Goal: Find specific page/section

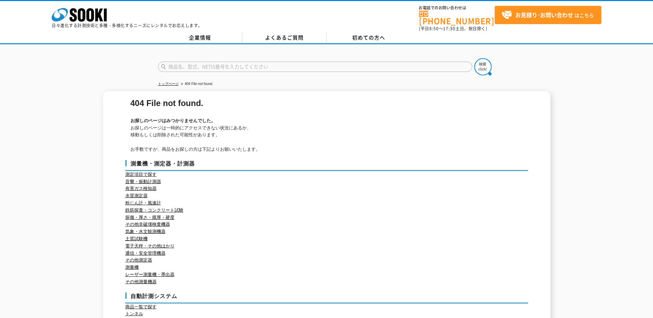
click at [518, 142] on p "お探しのページは一時的にアクセスできない状況にあるか、 移動もしくは削除された可能性があります。 お手数ですが、商品をお探しの方は下記よりお願いいたします。" at bounding box center [327, 139] width 394 height 29
click at [253, 65] on input "text" at bounding box center [315, 67] width 314 height 10
type input "商品名、型式、NETIS番号を入力してください"
click at [215, 62] on input "text" at bounding box center [315, 67] width 314 height 10
paste input "VT-78HC"
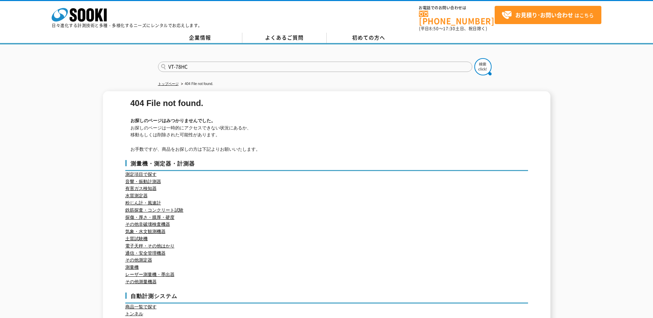
type input "VT-78HC"
click at [474, 58] on button at bounding box center [482, 66] width 17 height 17
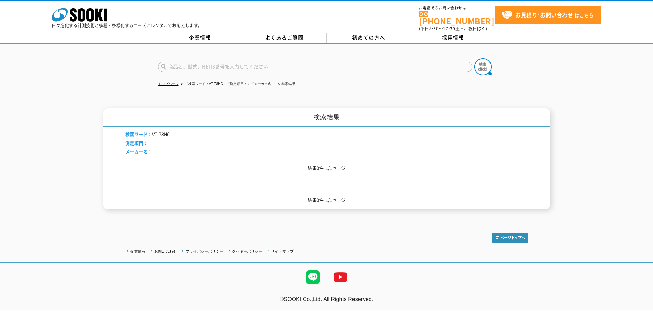
click at [131, 141] on span "測定項目：" at bounding box center [136, 143] width 22 height 7
click at [135, 148] on span "メーカー名：" at bounding box center [138, 151] width 27 height 7
click at [138, 131] on span "検索ワード：" at bounding box center [138, 134] width 27 height 7
